Goal: Transaction & Acquisition: Purchase product/service

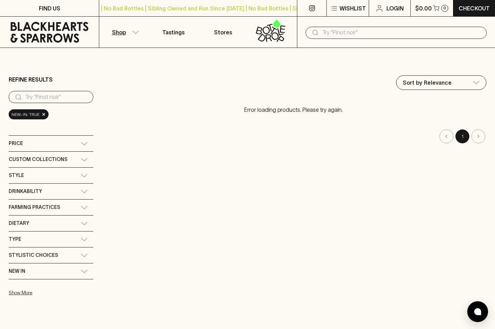
click at [124, 32] on p "Shop" at bounding box center [119, 32] width 14 height 8
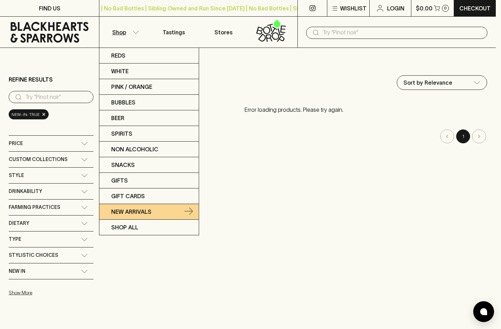
click at [123, 207] on link "New Arrivals" at bounding box center [148, 212] width 99 height 16
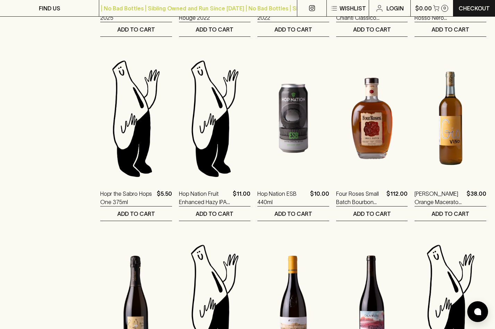
scroll to position [621, 0]
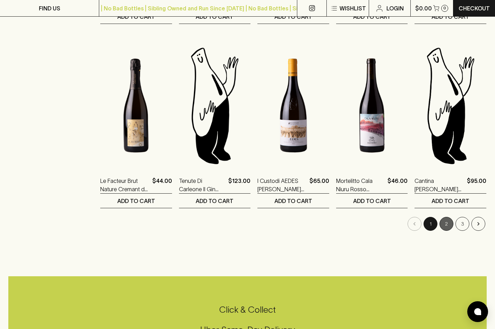
click at [445, 228] on button "2" at bounding box center [447, 224] width 14 height 14
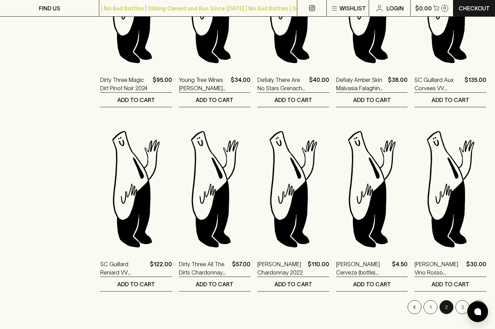
scroll to position [629, 0]
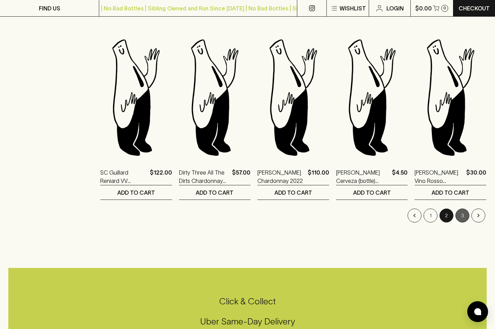
click at [462, 219] on button "3" at bounding box center [463, 216] width 14 height 14
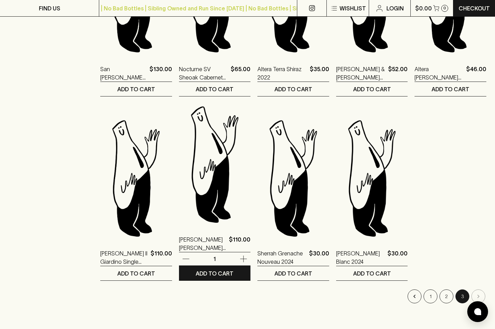
scroll to position [402, 0]
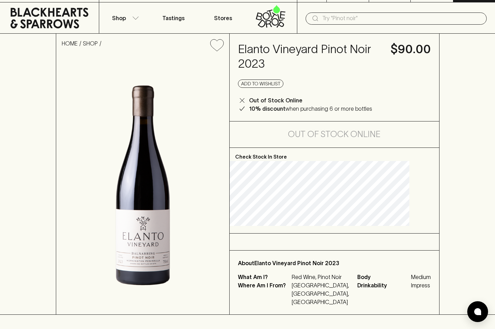
scroll to position [23, 0]
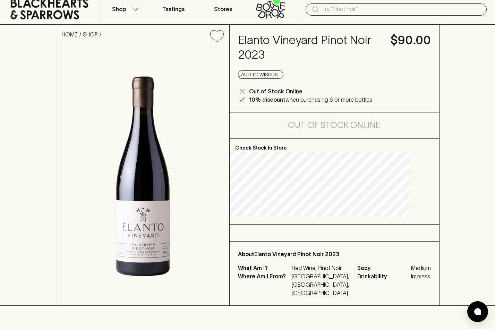
click at [287, 149] on p "Check Stock In Store" at bounding box center [335, 145] width 210 height 13
